Goal: Information Seeking & Learning: Understand process/instructions

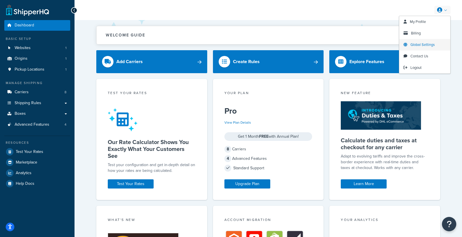
click at [426, 44] on span "Global Settings" at bounding box center [422, 44] width 24 height 5
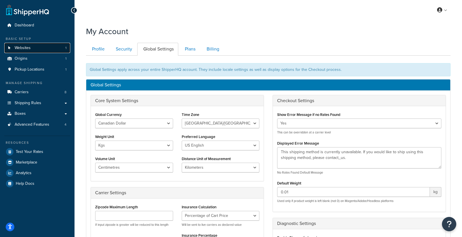
click at [62, 45] on link "Websites 1" at bounding box center [37, 48] width 66 height 11
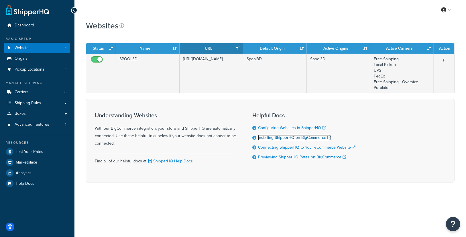
click at [315, 138] on link "Installing ShipperHQ on BigCommerce" at bounding box center [294, 137] width 73 height 6
